Goal: Task Accomplishment & Management: Manage account settings

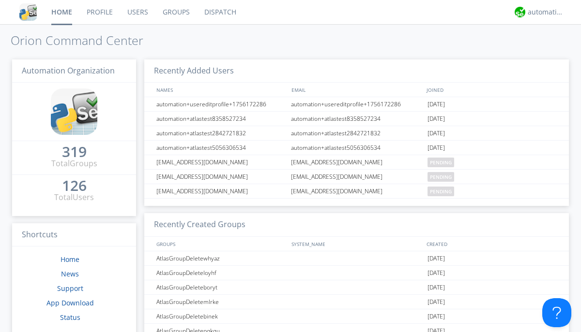
click at [175, 12] on link "Groups" at bounding box center [176, 12] width 42 height 24
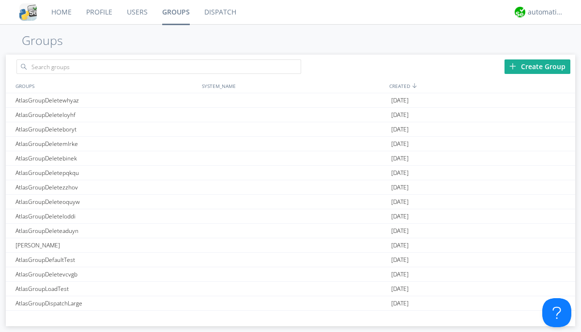
click at [537, 66] on div "Create Group" at bounding box center [537, 67] width 66 height 15
click at [175, 12] on link "Groups" at bounding box center [176, 12] width 42 height 24
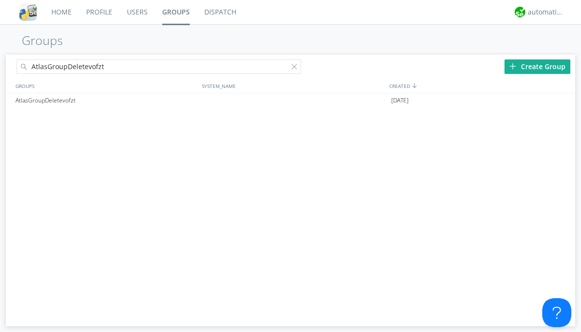
type input "AtlasGroupDeletevofzt"
click at [296, 68] on div at bounding box center [296, 69] width 10 height 10
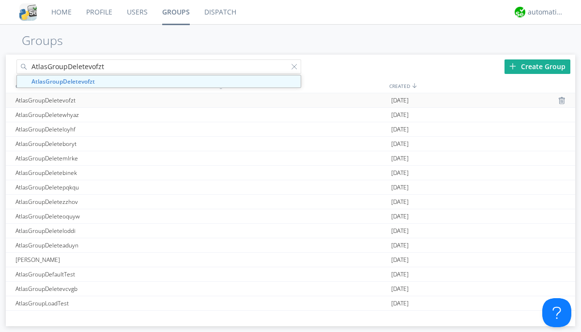
type input "AtlasGroupDeletevofzt"
click at [106, 100] on div "AtlasGroupDeletevofzt" at bounding box center [106, 100] width 186 height 14
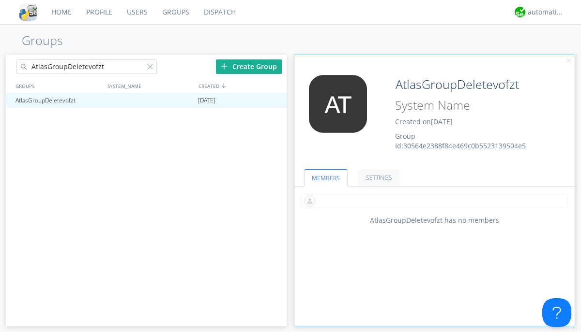
click at [434, 201] on input "text" at bounding box center [434, 201] width 267 height 15
type input "automation+atlas0002"
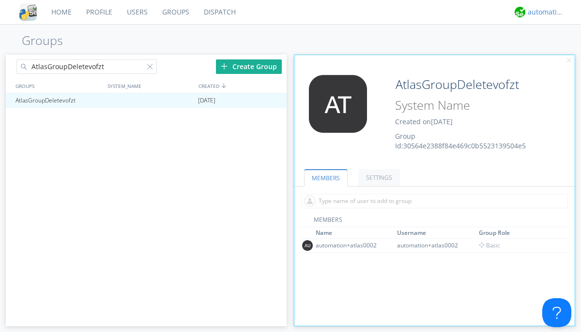
click at [543, 12] on div "automation+atlas" at bounding box center [545, 12] width 36 height 10
